Goal: Task Accomplishment & Management: Manage account settings

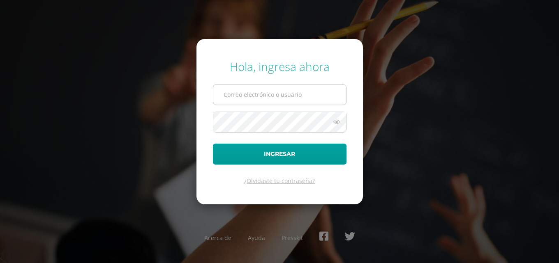
click at [261, 97] on input "text" at bounding box center [279, 95] width 133 height 20
type input "[EMAIL_ADDRESS][DOMAIN_NAME]"
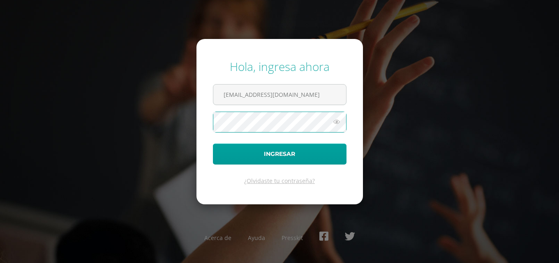
click at [213, 144] on button "Ingresar" at bounding box center [280, 154] width 134 height 21
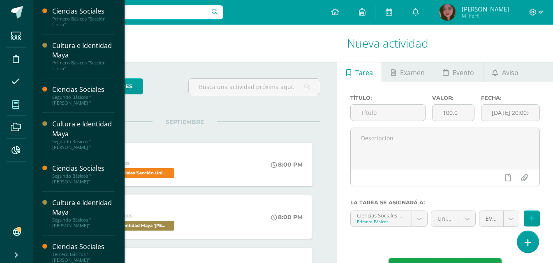
click at [12, 104] on icon at bounding box center [15, 105] width 7 height 8
